Goal: Task Accomplishment & Management: Use online tool/utility

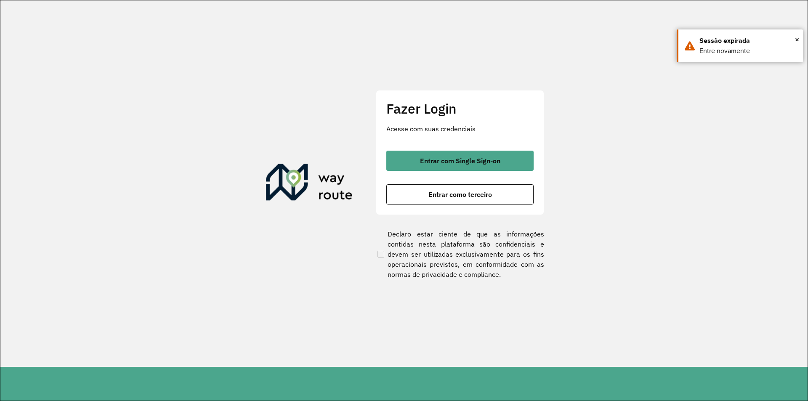
click at [456, 180] on div "Entrar com Single Sign-on Entrar como terceiro" at bounding box center [459, 178] width 147 height 54
click at [456, 189] on button "Entrar como terceiro" at bounding box center [459, 194] width 147 height 20
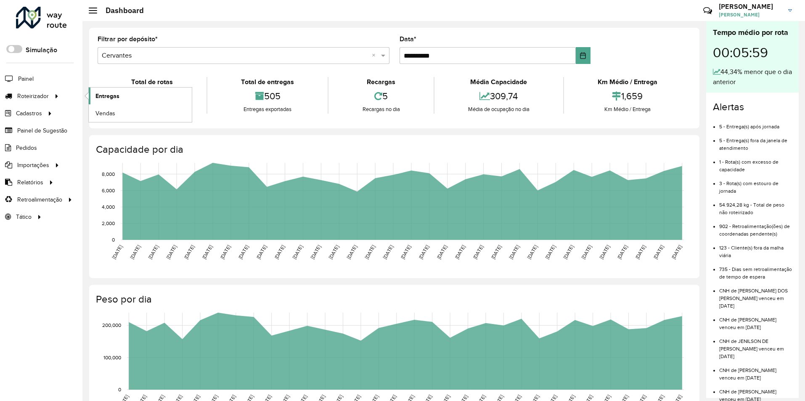
click at [111, 93] on span "Entregas" at bounding box center [107, 96] width 24 height 9
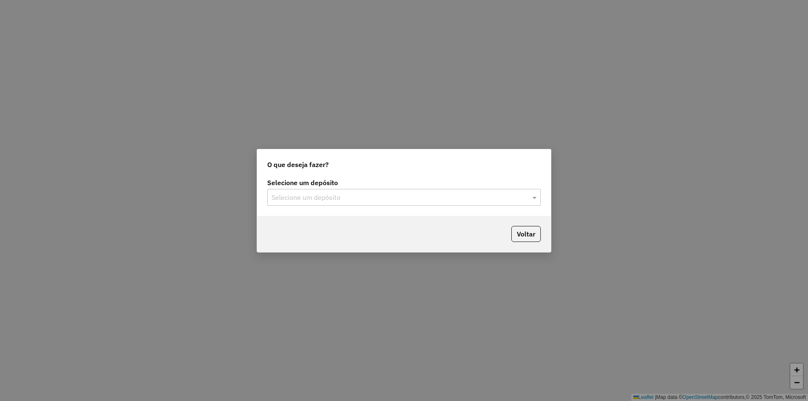
click at [315, 196] on input "text" at bounding box center [395, 198] width 248 height 10
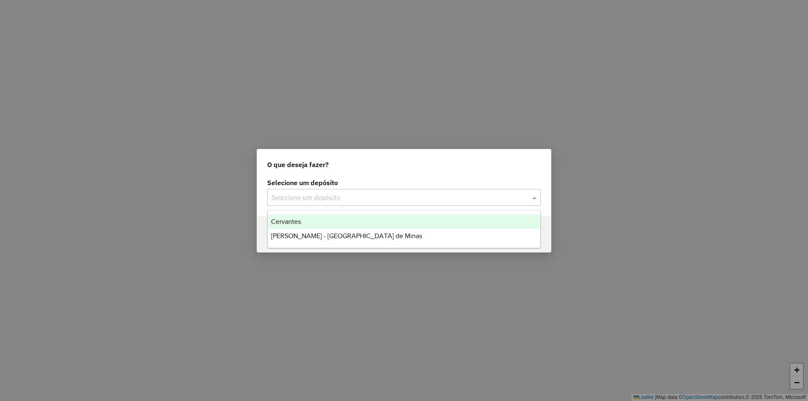
click at [302, 223] on div "Cervantes" at bounding box center [404, 222] width 273 height 14
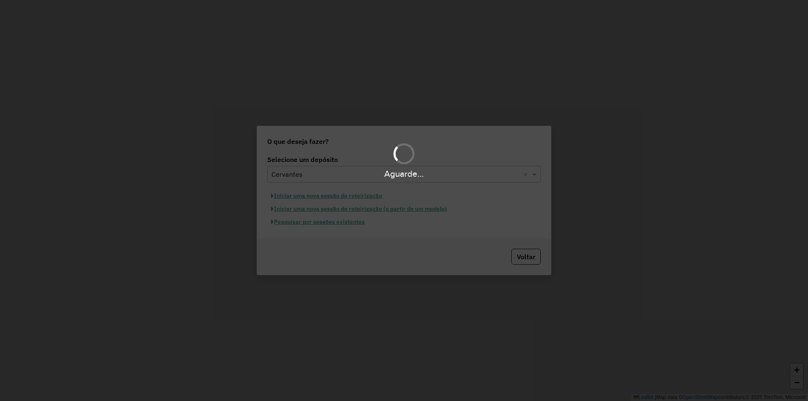
click at [303, 224] on div "Aguarde..." at bounding box center [404, 200] width 808 height 401
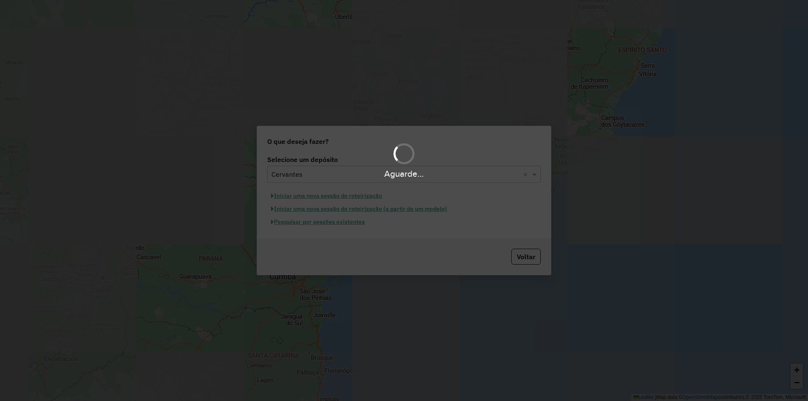
click at [303, 224] on div "Aguarde..." at bounding box center [404, 200] width 808 height 401
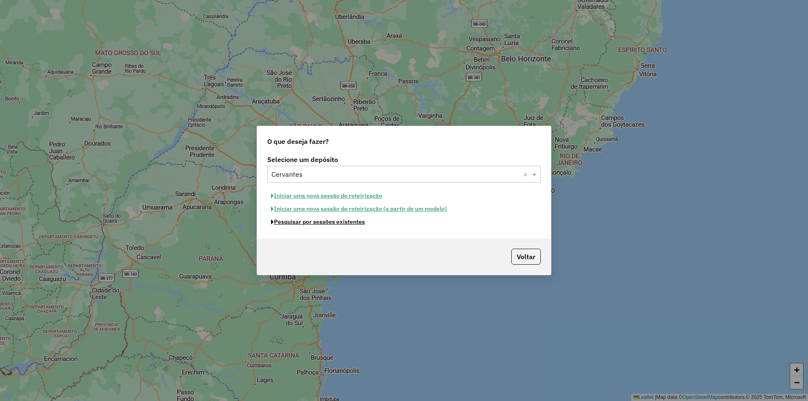
click at [303, 224] on button "Pesquisar por sessões existentes" at bounding box center [317, 221] width 101 height 13
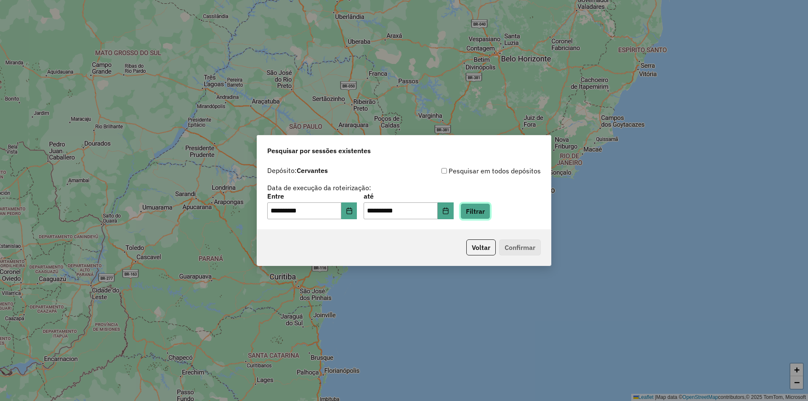
click at [490, 212] on button "Filtrar" at bounding box center [475, 211] width 30 height 16
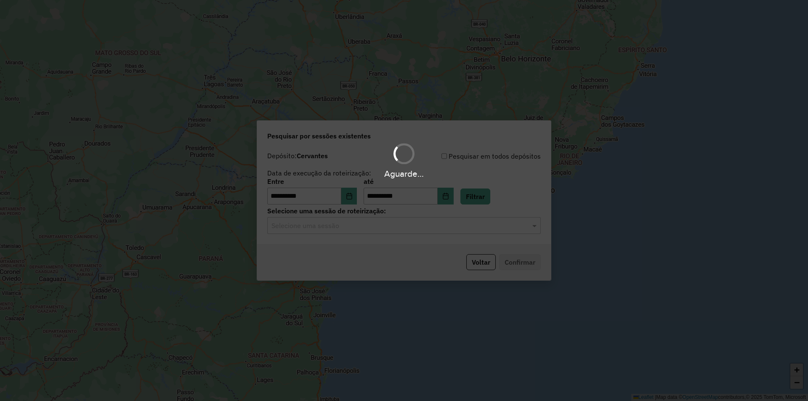
click at [326, 234] on div "Aguarde..." at bounding box center [404, 200] width 808 height 401
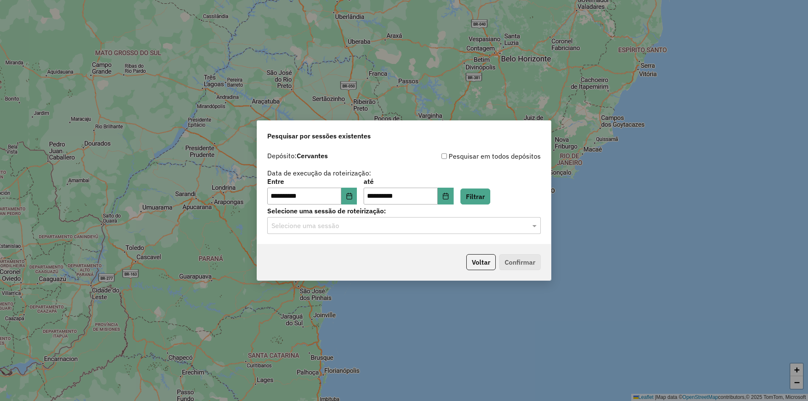
click at [351, 225] on input "text" at bounding box center [395, 226] width 248 height 10
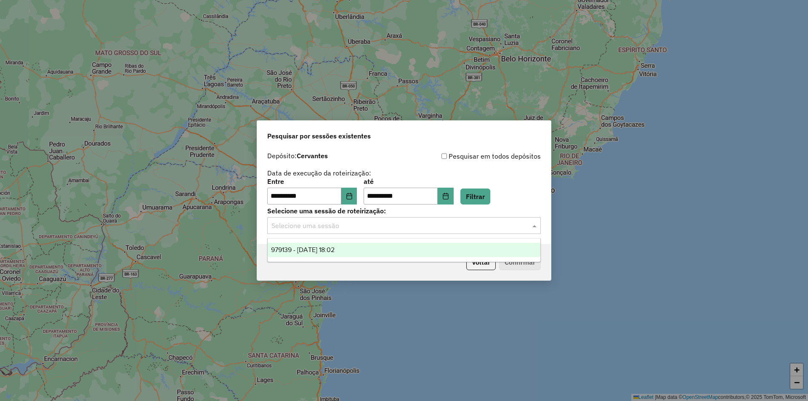
click at [334, 250] on span "979139 - 14/08/2025 18:02" at bounding box center [303, 249] width 64 height 7
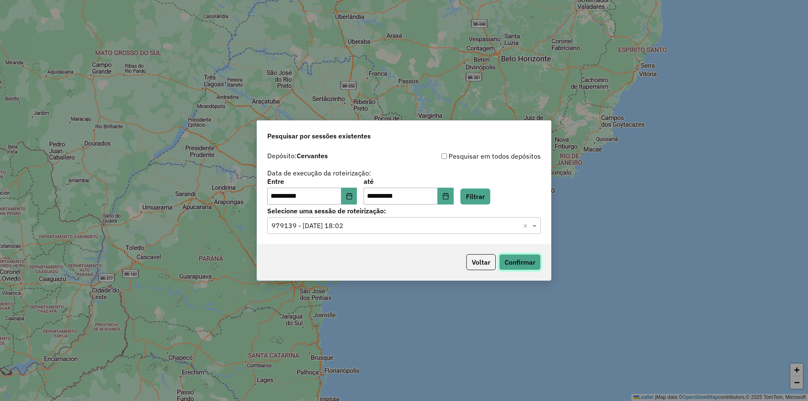
click at [519, 257] on button "Confirmar" at bounding box center [520, 262] width 42 height 16
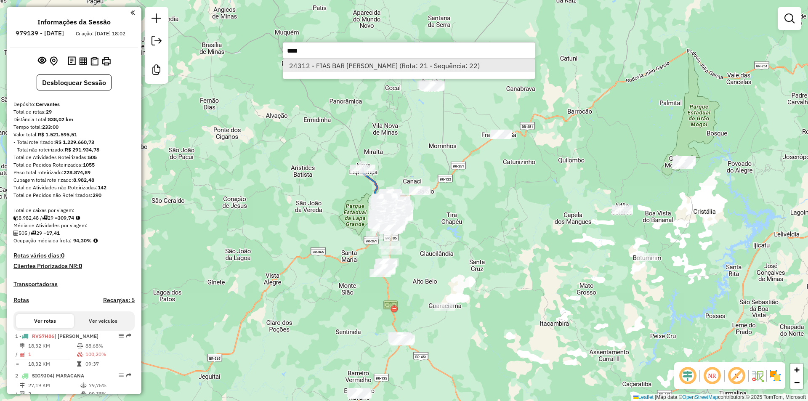
type input "****"
click at [379, 66] on li "24312 - FIAS BAR MARIA DE J (Rota: 21 - Sequência: 22)" at bounding box center [409, 65] width 252 height 13
select select "**********"
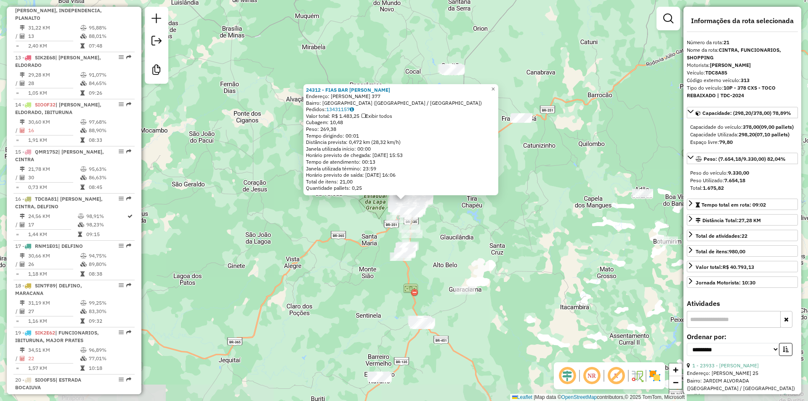
scroll to position [1228, 0]
